Goal: Transaction & Acquisition: Purchase product/service

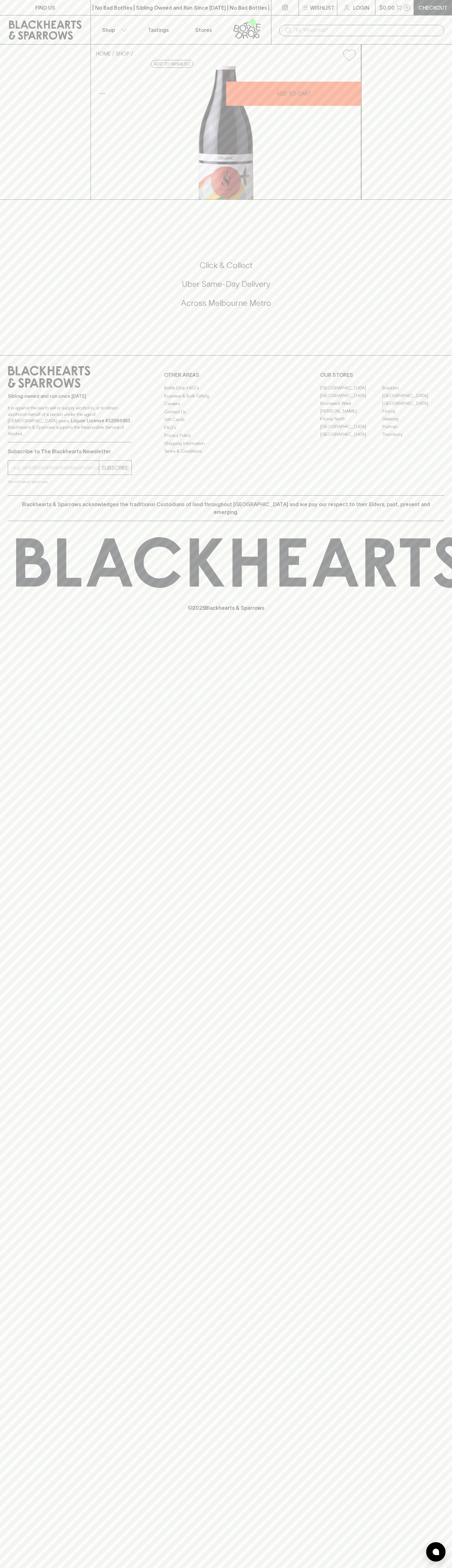
click at [343, 9] on icon at bounding box center [346, 7] width 8 height 8
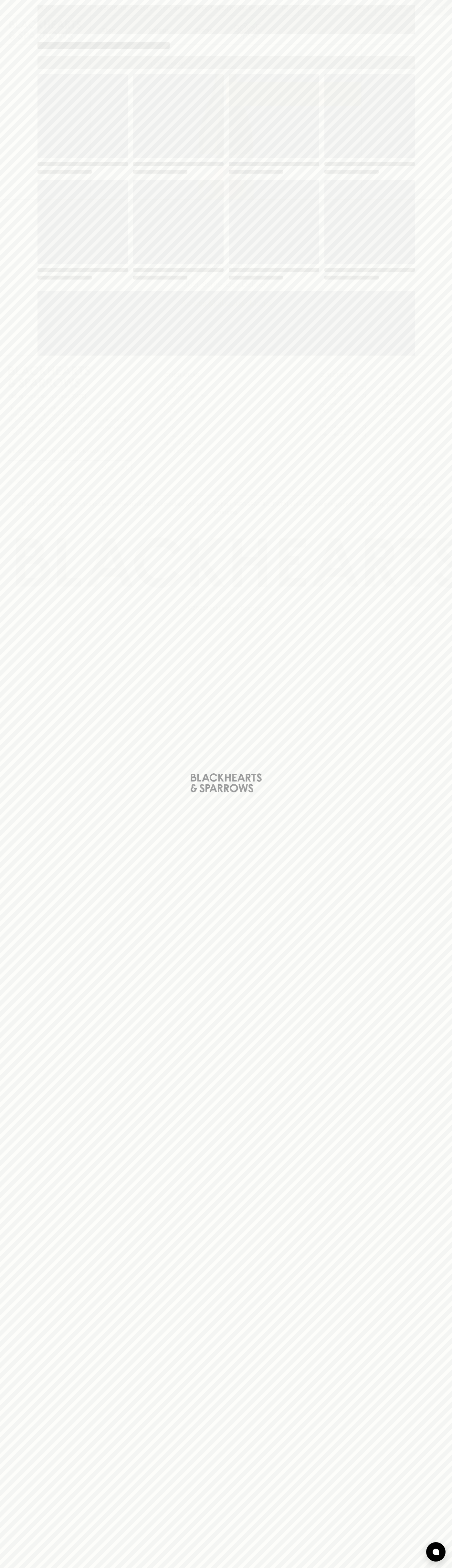
click at [424, 89] on div "Loading" at bounding box center [226, 784] width 452 height 1568
click at [329, 1567] on html "FIND US | No Bad Bottles | Sibling Owned and Run Since 2006 | No Bad Bottles | …" at bounding box center [226, 784] width 452 height 1568
click at [17, 799] on div "Loading" at bounding box center [226, 784] width 452 height 1568
